Goal: Information Seeking & Learning: Learn about a topic

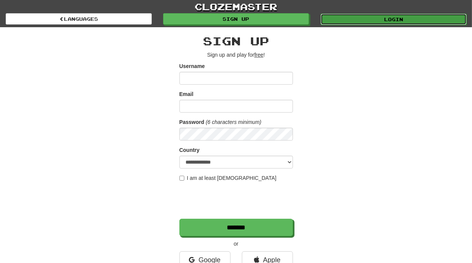
click at [389, 16] on link "Login" at bounding box center [393, 19] width 146 height 11
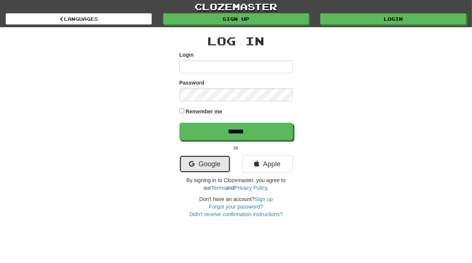
click at [203, 160] on link "Google" at bounding box center [204, 163] width 51 height 17
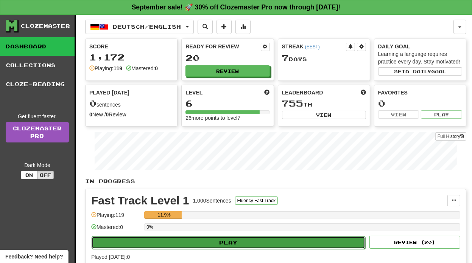
click at [258, 238] on button "Play" at bounding box center [228, 242] width 273 height 13
select select "**"
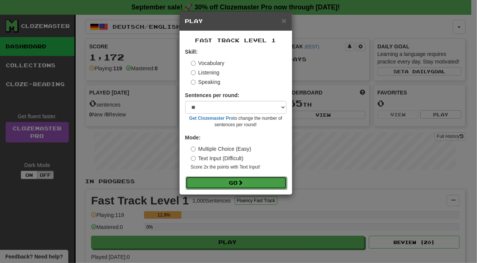
click at [236, 179] on button "Go" at bounding box center [236, 183] width 101 height 13
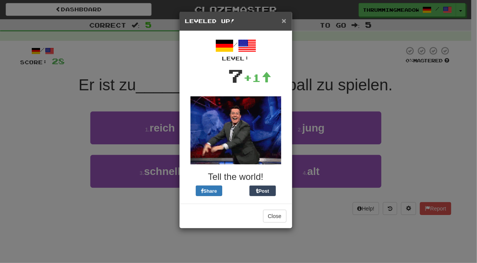
click at [284, 20] on span "×" at bounding box center [284, 20] width 5 height 9
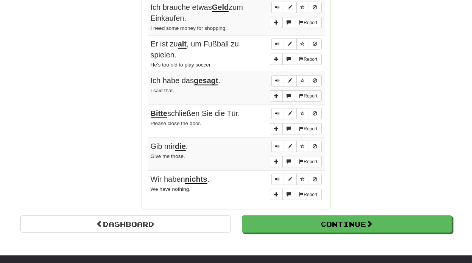
scroll to position [595, 0]
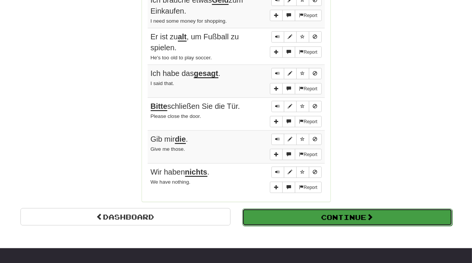
click at [324, 216] on button "Continue" at bounding box center [347, 217] width 210 height 17
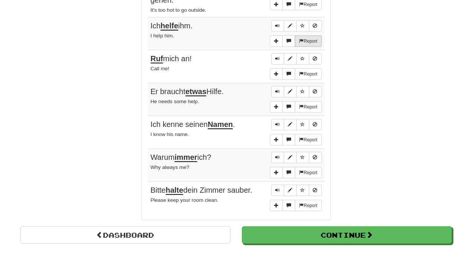
scroll to position [587, 0]
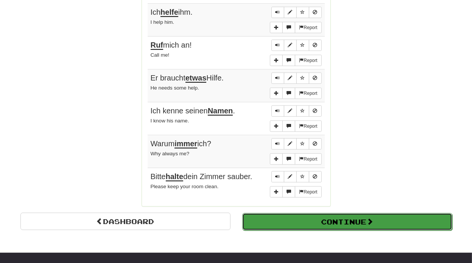
click at [379, 217] on button "Continue" at bounding box center [347, 221] width 210 height 17
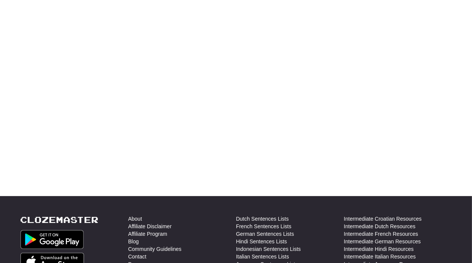
scroll to position [0, 0]
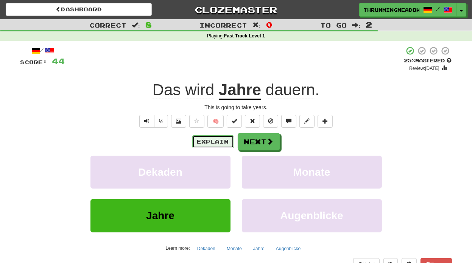
click at [203, 141] on button "Explain" at bounding box center [213, 141] width 42 height 13
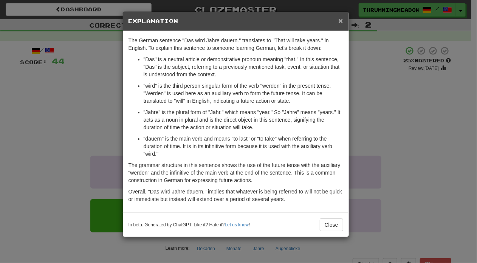
click at [341, 21] on span "×" at bounding box center [340, 20] width 5 height 9
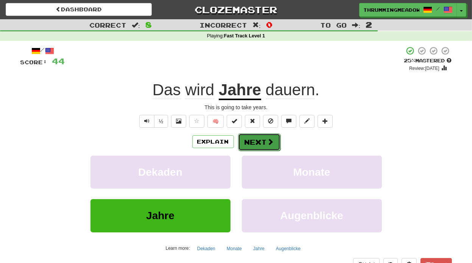
click at [264, 137] on button "Next" at bounding box center [259, 141] width 42 height 17
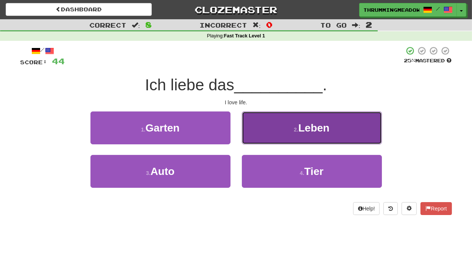
click at [343, 114] on button "2 . Leben" at bounding box center [312, 128] width 140 height 33
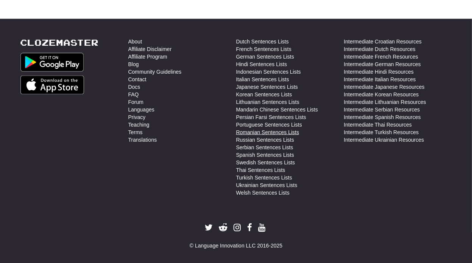
scroll to position [759, 0]
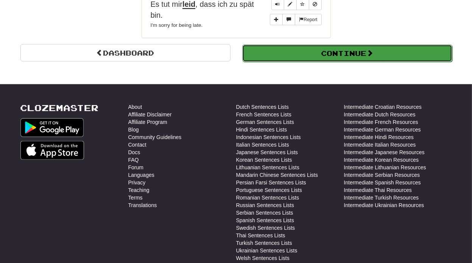
click at [352, 47] on button "Continue" at bounding box center [347, 53] width 210 height 17
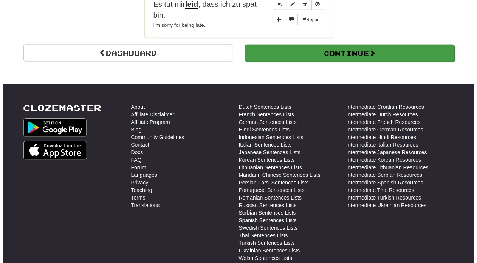
scroll to position [268, 0]
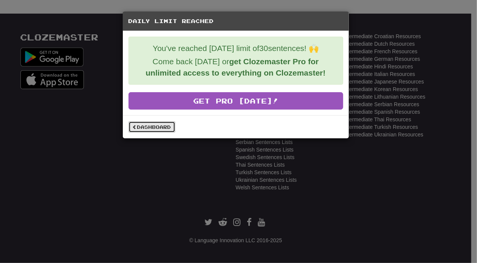
click at [139, 127] on link "Dashboard" at bounding box center [152, 126] width 47 height 11
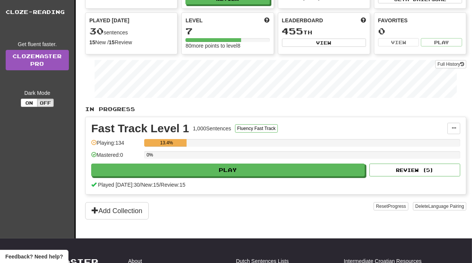
scroll to position [73, 0]
